Goal: Transaction & Acquisition: Purchase product/service

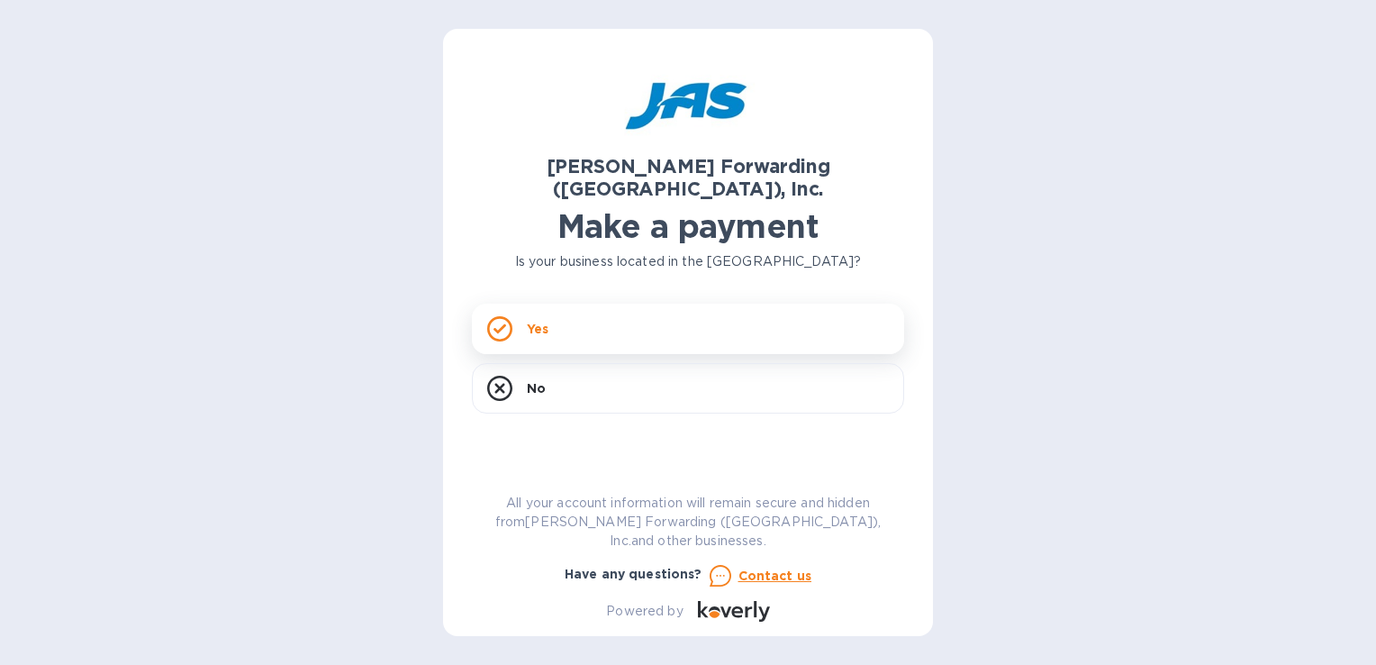
click at [640, 308] on div "Yes" at bounding box center [688, 328] width 432 height 50
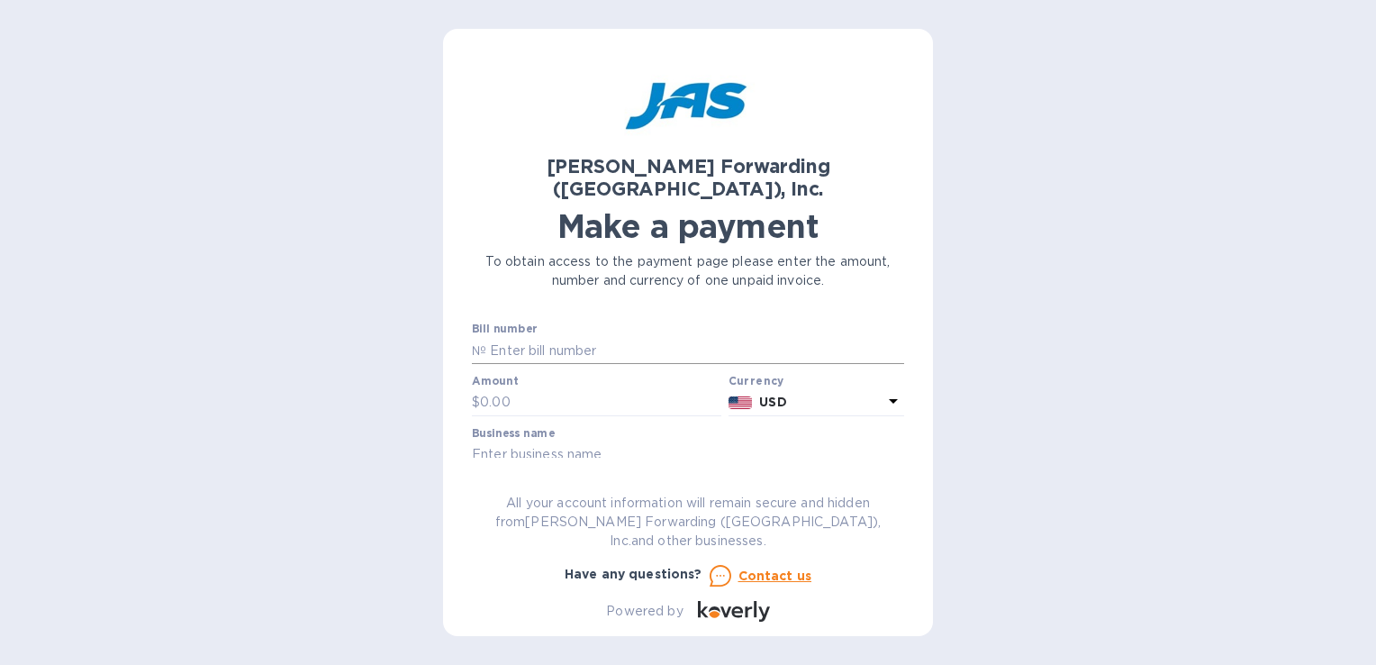
click at [593, 337] on input "text" at bounding box center [695, 350] width 418 height 27
paste input "CVG503395363"
type input "CVG503395363"
click at [602, 389] on input "text" at bounding box center [600, 402] width 241 height 27
click at [541, 389] on input "text" at bounding box center [600, 402] width 241 height 27
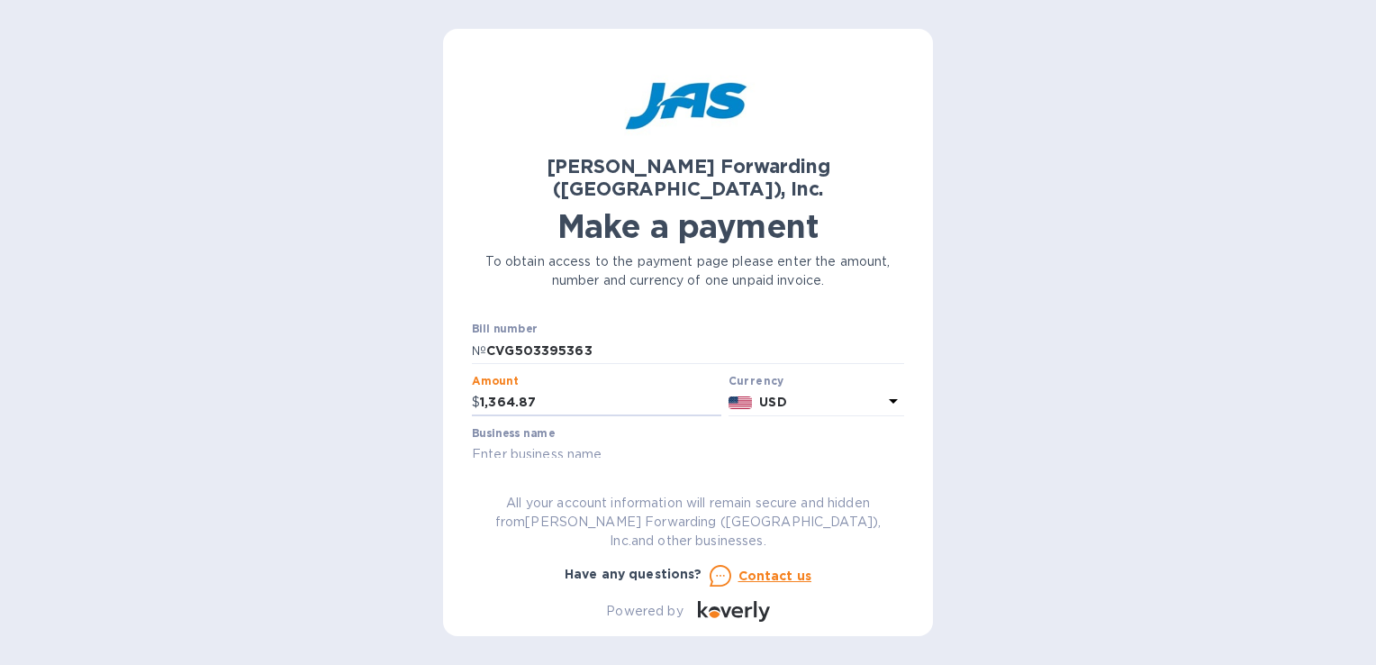
type input "1,364.87"
click at [557, 441] on input "text" at bounding box center [688, 454] width 432 height 27
type input "Tokin America Corporation"
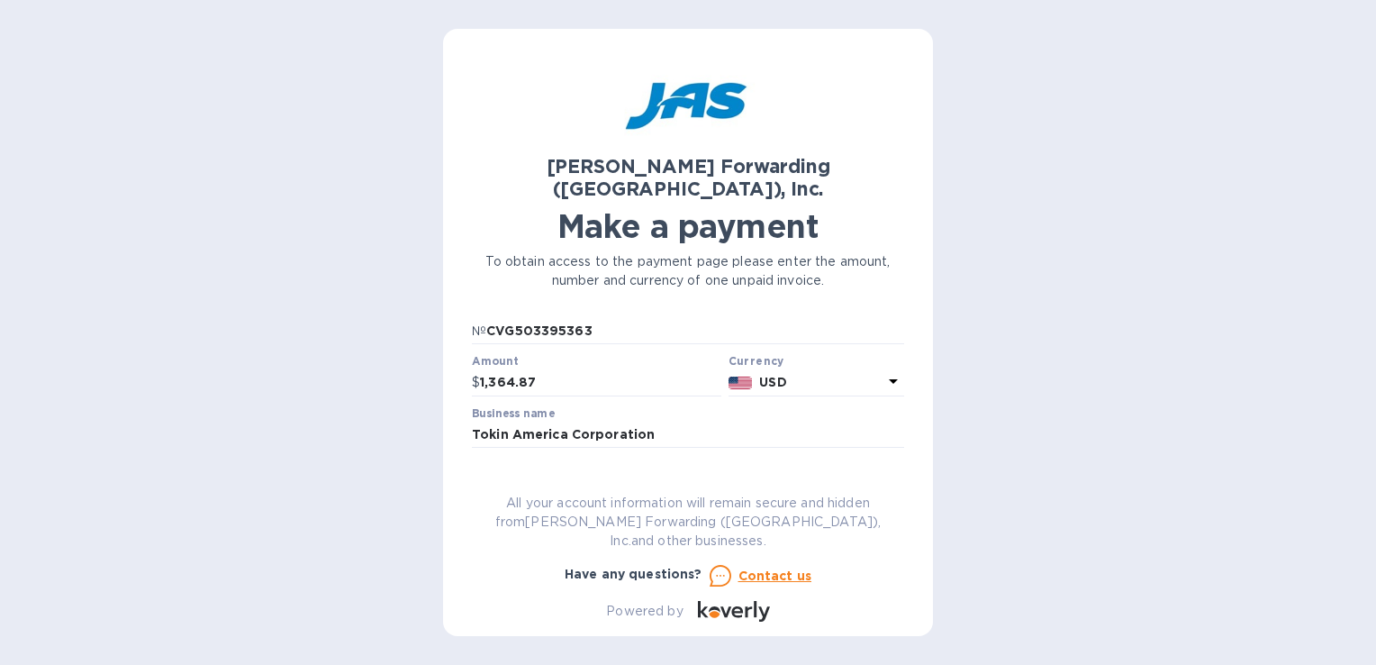
click at [620, 473] on input "PO 387 /" at bounding box center [688, 486] width 432 height 27
type input "PO 387 / IN25091101"
click at [1083, 430] on div "[PERSON_NAME] Forwarding ([GEOGRAPHIC_DATA]), Inc. Make a payment To obtain acc…" at bounding box center [688, 332] width 1376 height 665
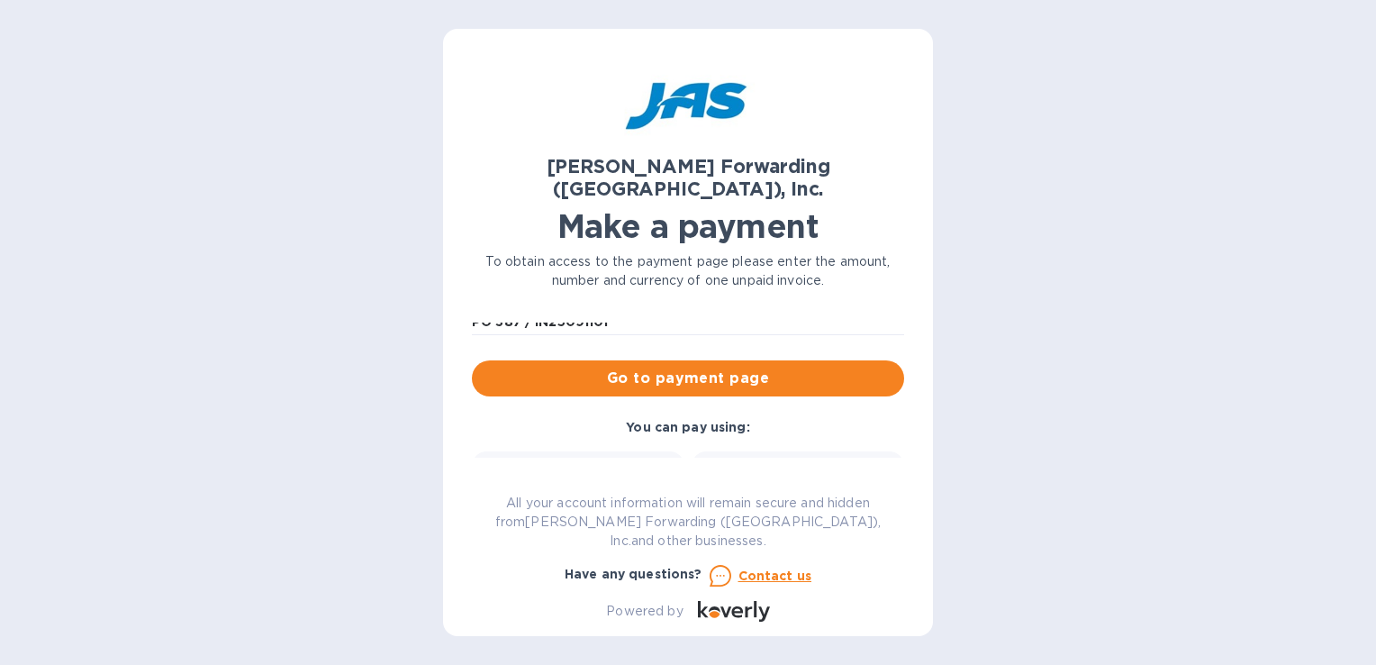
scroll to position [149, 0]
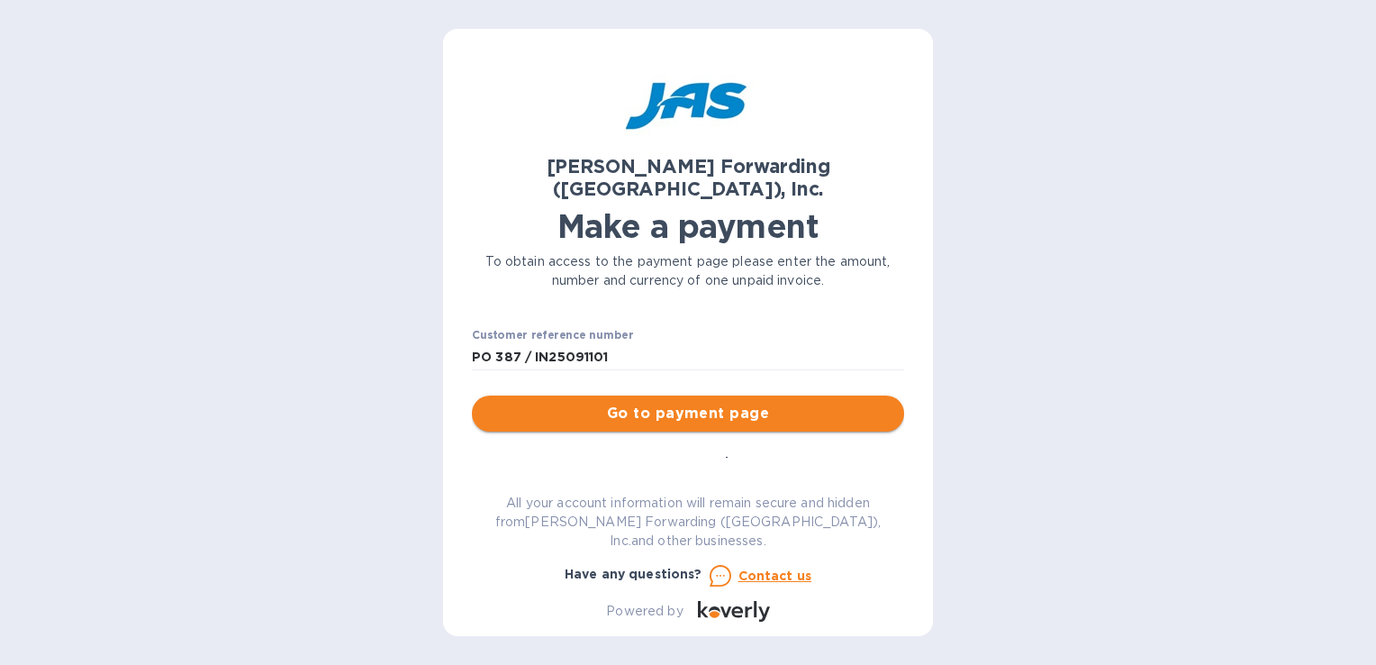
click at [695, 403] on span "Go to payment page" at bounding box center [687, 414] width 403 height 22
